Goal: Task Accomplishment & Management: Complete application form

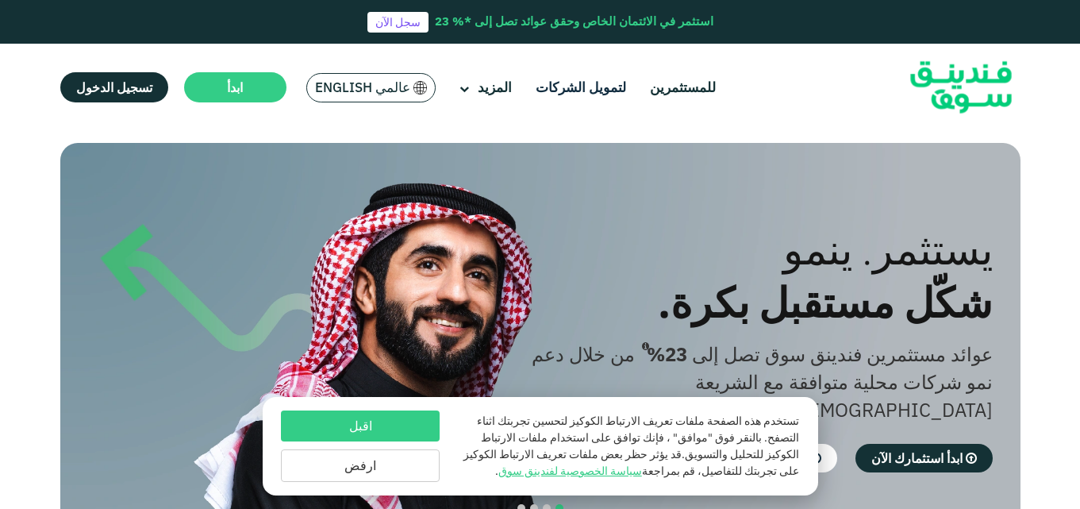
click at [579, 83] on link "لتمويل الشركات" at bounding box center [581, 88] width 98 height 26
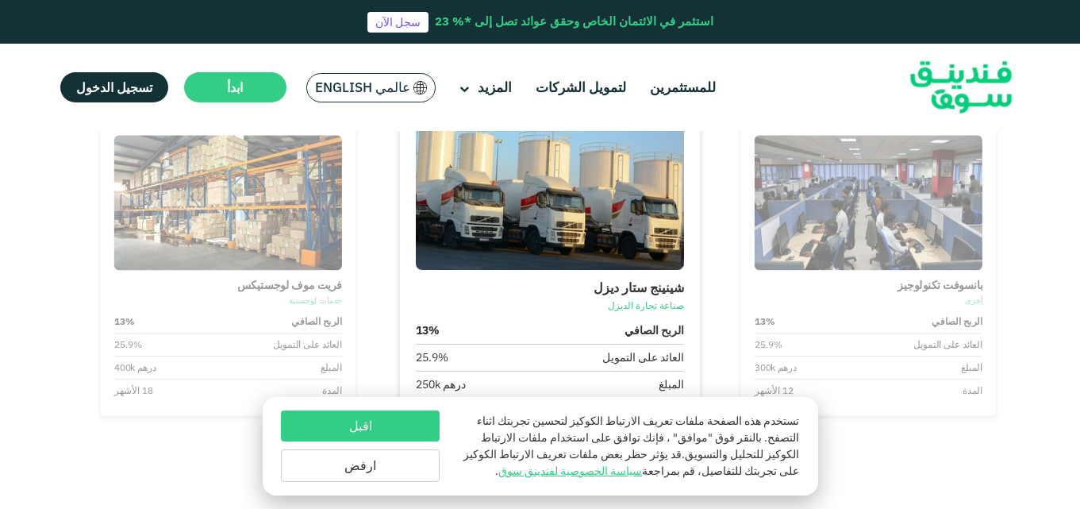
scroll to position [1597, 0]
